Goal: Task Accomplishment & Management: Complete application form

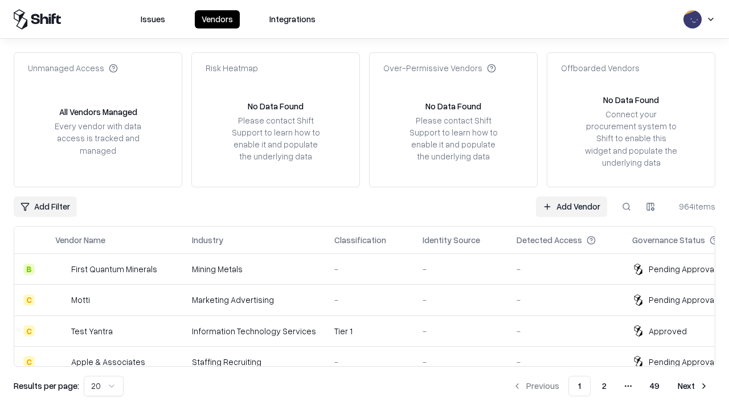
click at [571, 206] on link "Add Vendor" at bounding box center [571, 206] width 71 height 21
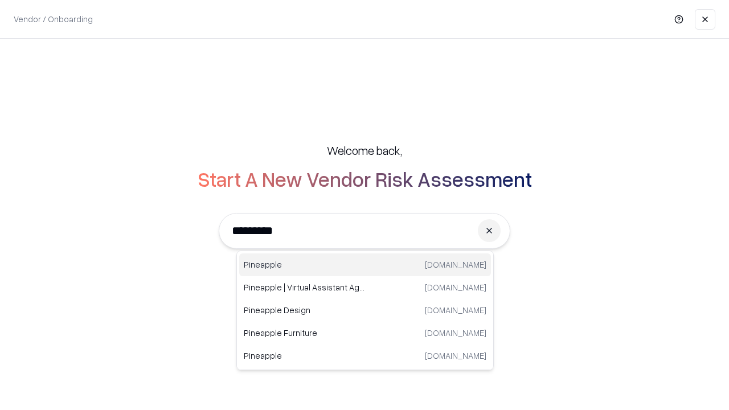
click at [365, 265] on div "Pineapple pineappleenergy.com" at bounding box center [365, 264] width 252 height 23
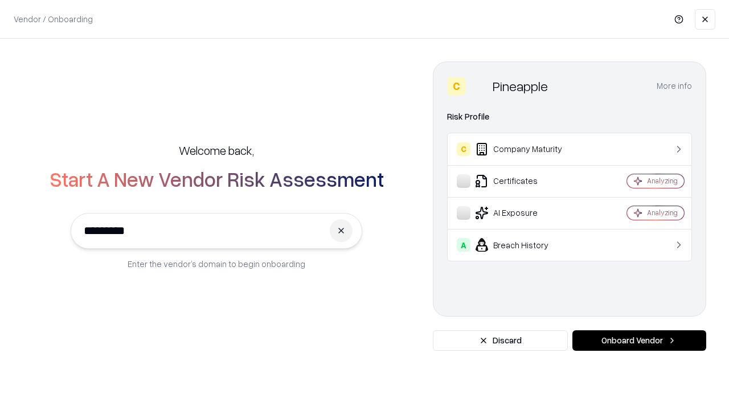
type input "*********"
click at [639, 341] on button "Onboard Vendor" at bounding box center [639, 340] width 134 height 21
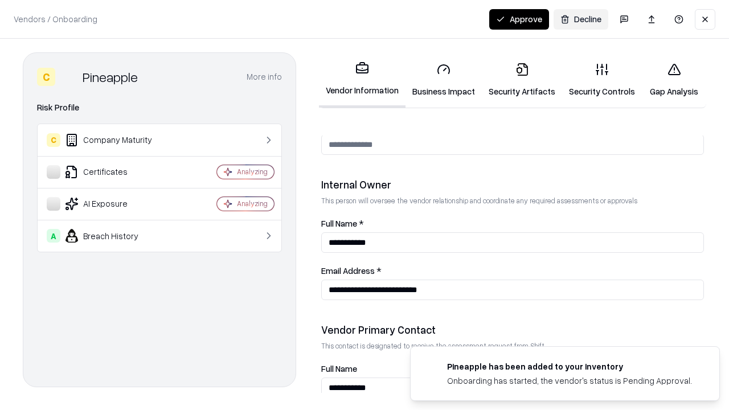
scroll to position [590, 0]
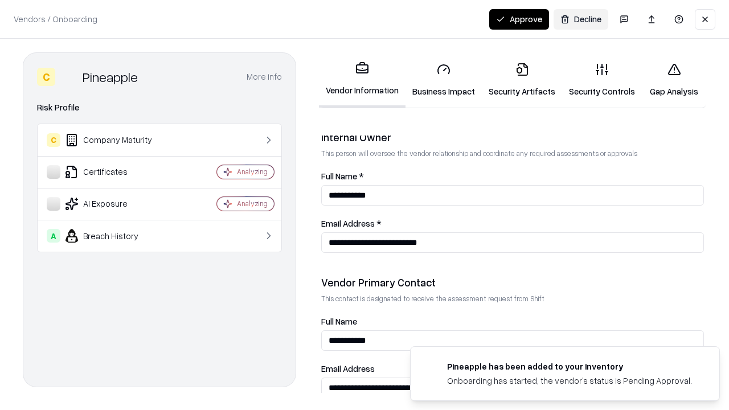
click at [444, 80] on link "Business Impact" at bounding box center [443, 80] width 76 height 53
click at [522, 80] on link "Security Artifacts" at bounding box center [522, 80] width 80 height 53
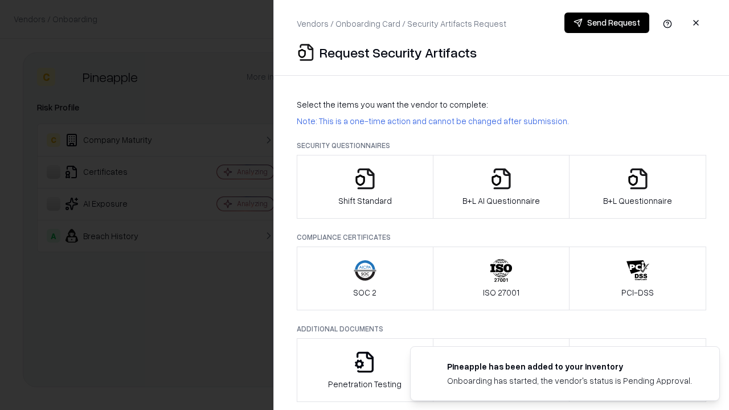
click at [364, 187] on icon "button" at bounding box center [365, 178] width 23 height 23
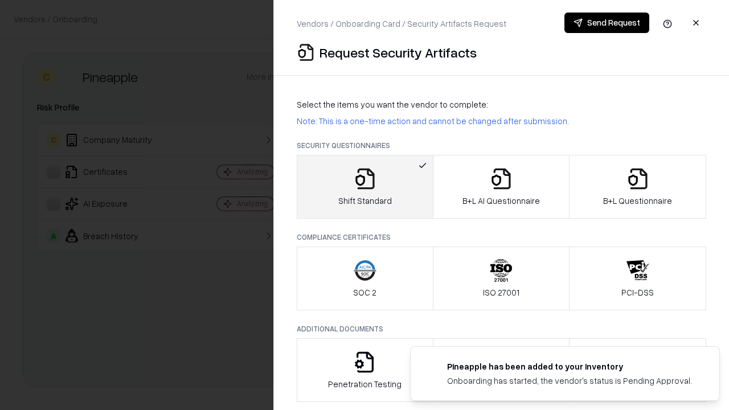
click at [607, 23] on button "Send Request" at bounding box center [606, 23] width 85 height 21
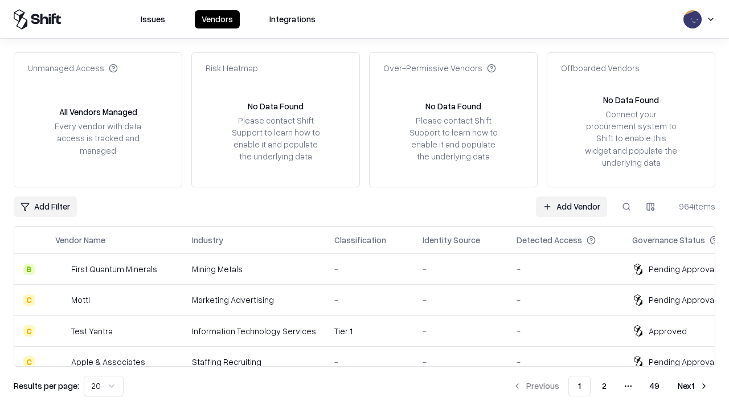
click at [626, 206] on button at bounding box center [626, 206] width 21 height 21
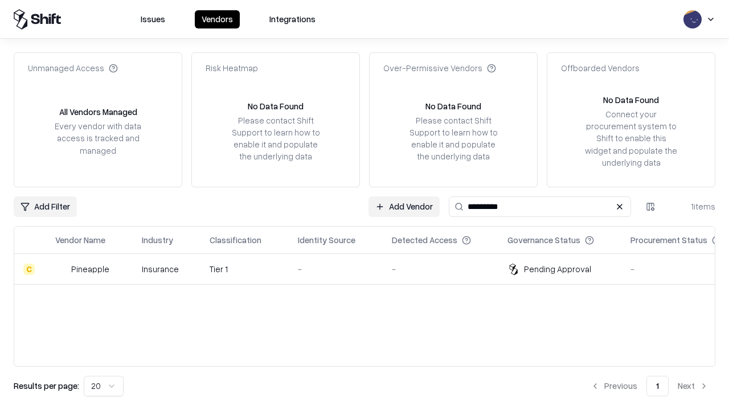
type input "*********"
click at [371, 269] on div "-" at bounding box center [336, 269] width 76 height 12
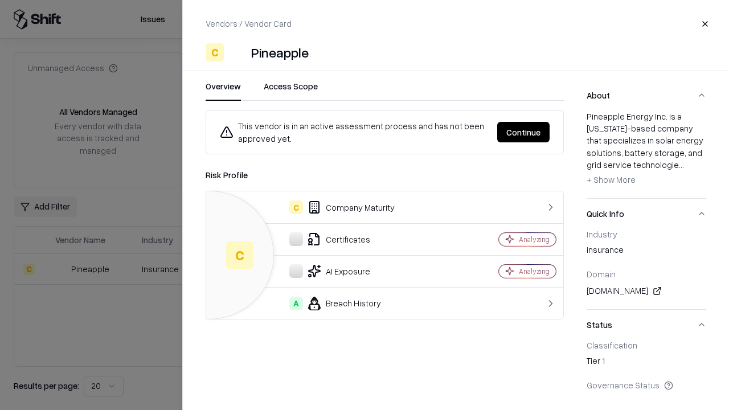
click at [523, 132] on button "Continue" at bounding box center [523, 132] width 52 height 21
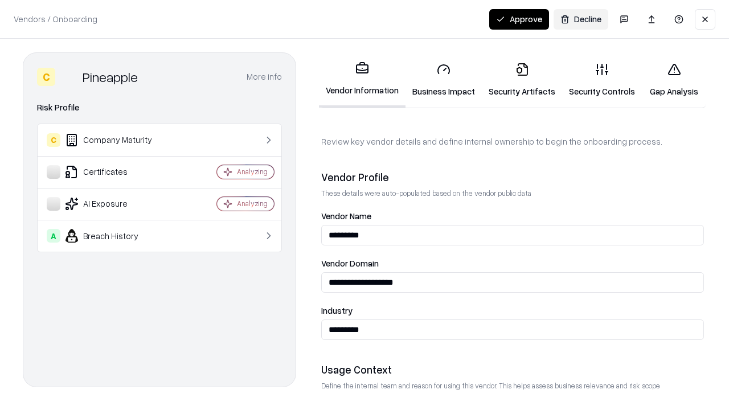
click at [522, 80] on link "Security Artifacts" at bounding box center [522, 80] width 80 height 53
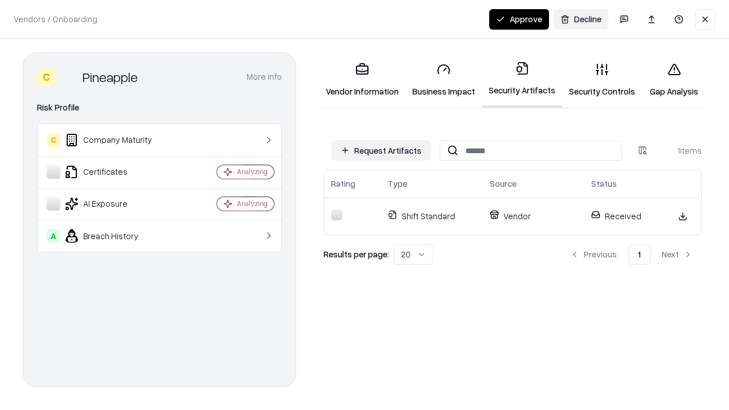
click at [519, 19] on button "Approve" at bounding box center [519, 19] width 60 height 21
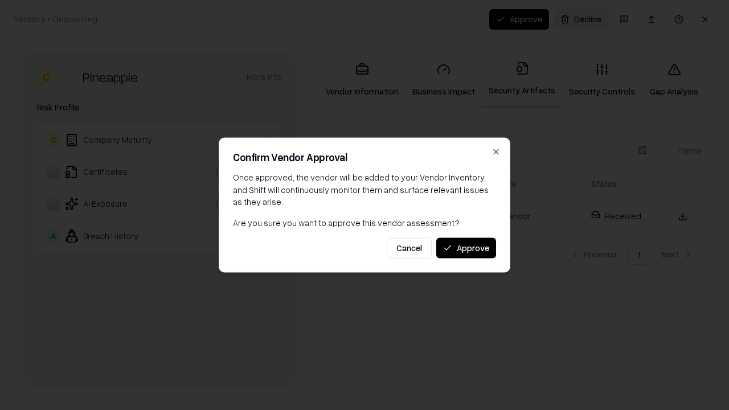
click at [466, 248] on button "Approve" at bounding box center [466, 247] width 60 height 21
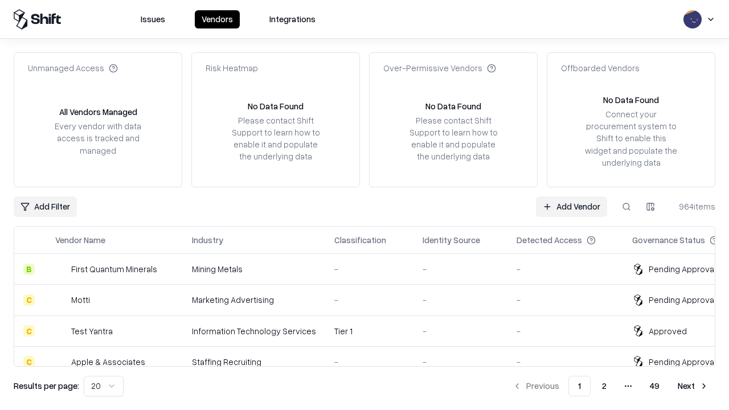
type input "*********"
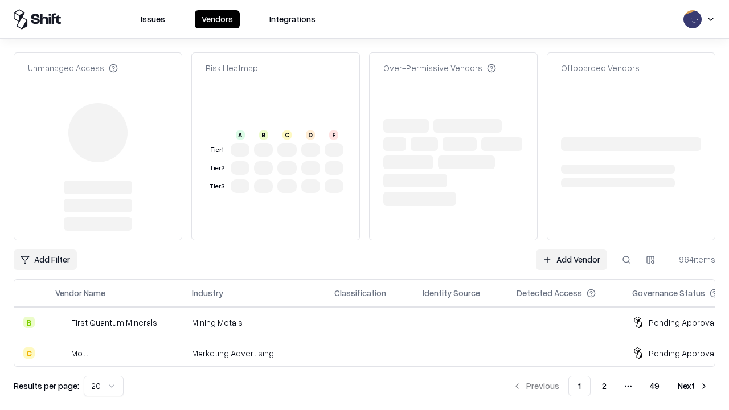
click at [571, 249] on link "Add Vendor" at bounding box center [571, 259] width 71 height 21
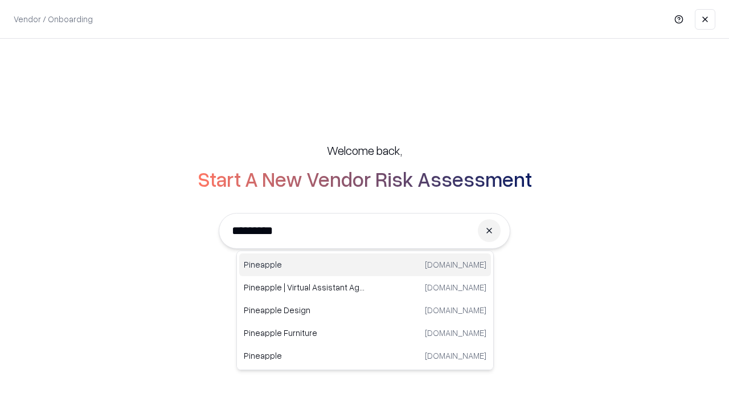
click at [365, 265] on div "Pineapple pineappleenergy.com" at bounding box center [365, 264] width 252 height 23
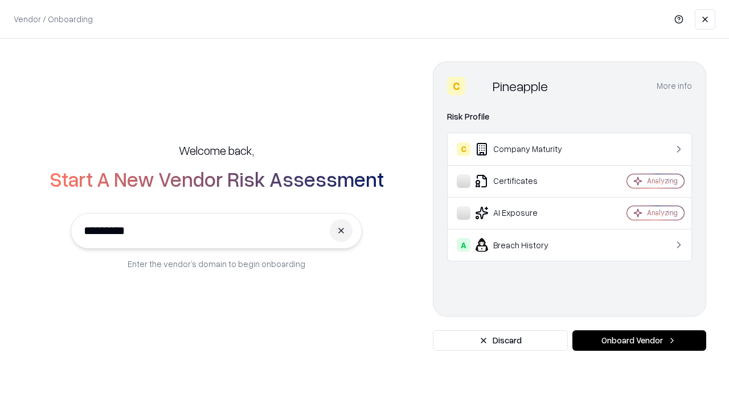
type input "*********"
click at [639, 341] on button "Onboard Vendor" at bounding box center [639, 340] width 134 height 21
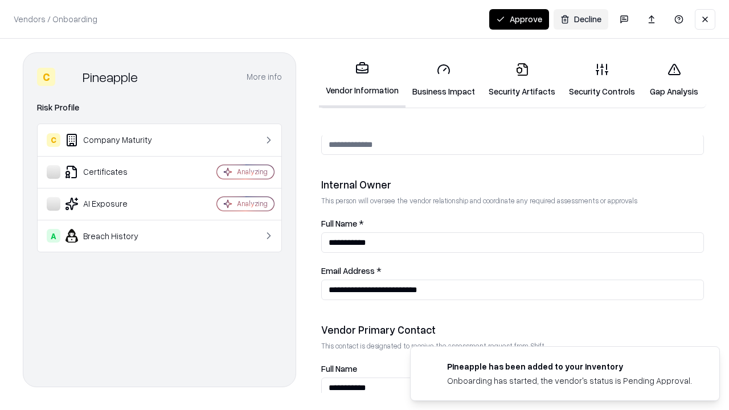
scroll to position [590, 0]
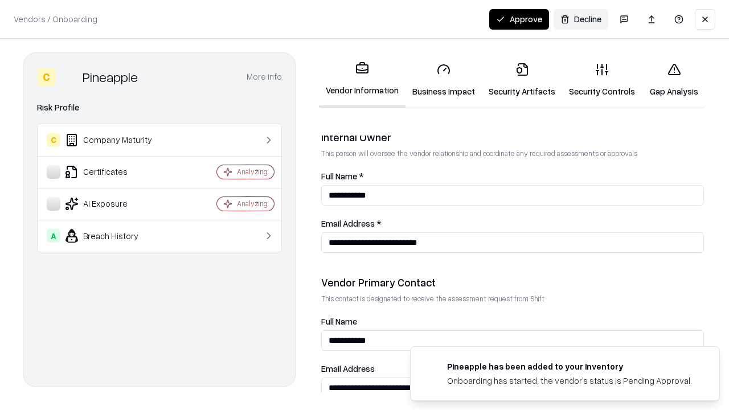
click at [519, 19] on button "Approve" at bounding box center [519, 19] width 60 height 21
